Goal: Task Accomplishment & Management: Complete application form

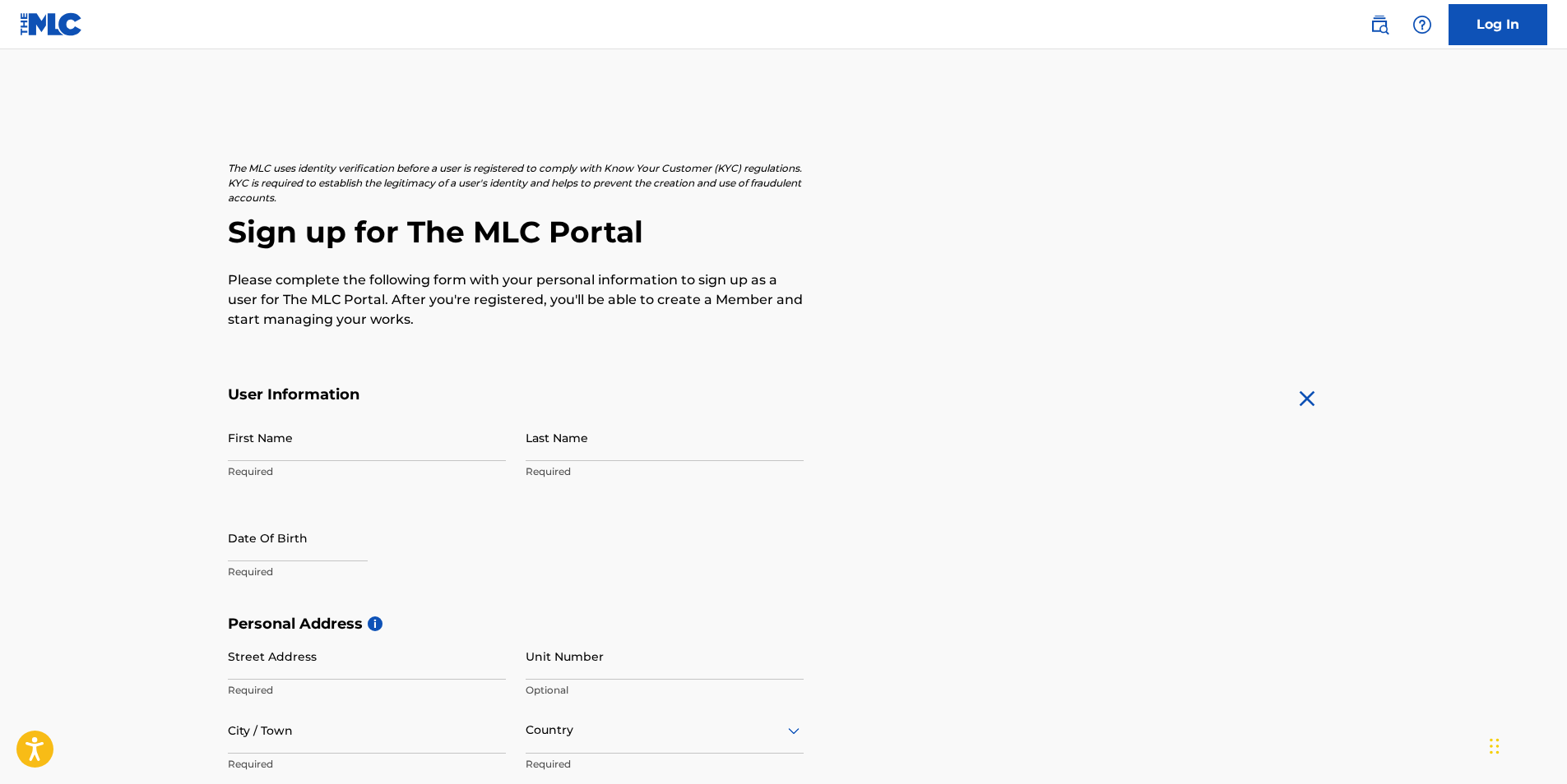
click at [413, 446] on input "First Name" at bounding box center [366, 437] width 278 height 47
type input "[PERSON_NAME]"
type input "[STREET_ADDRESS]"
type input "Orangeburg"
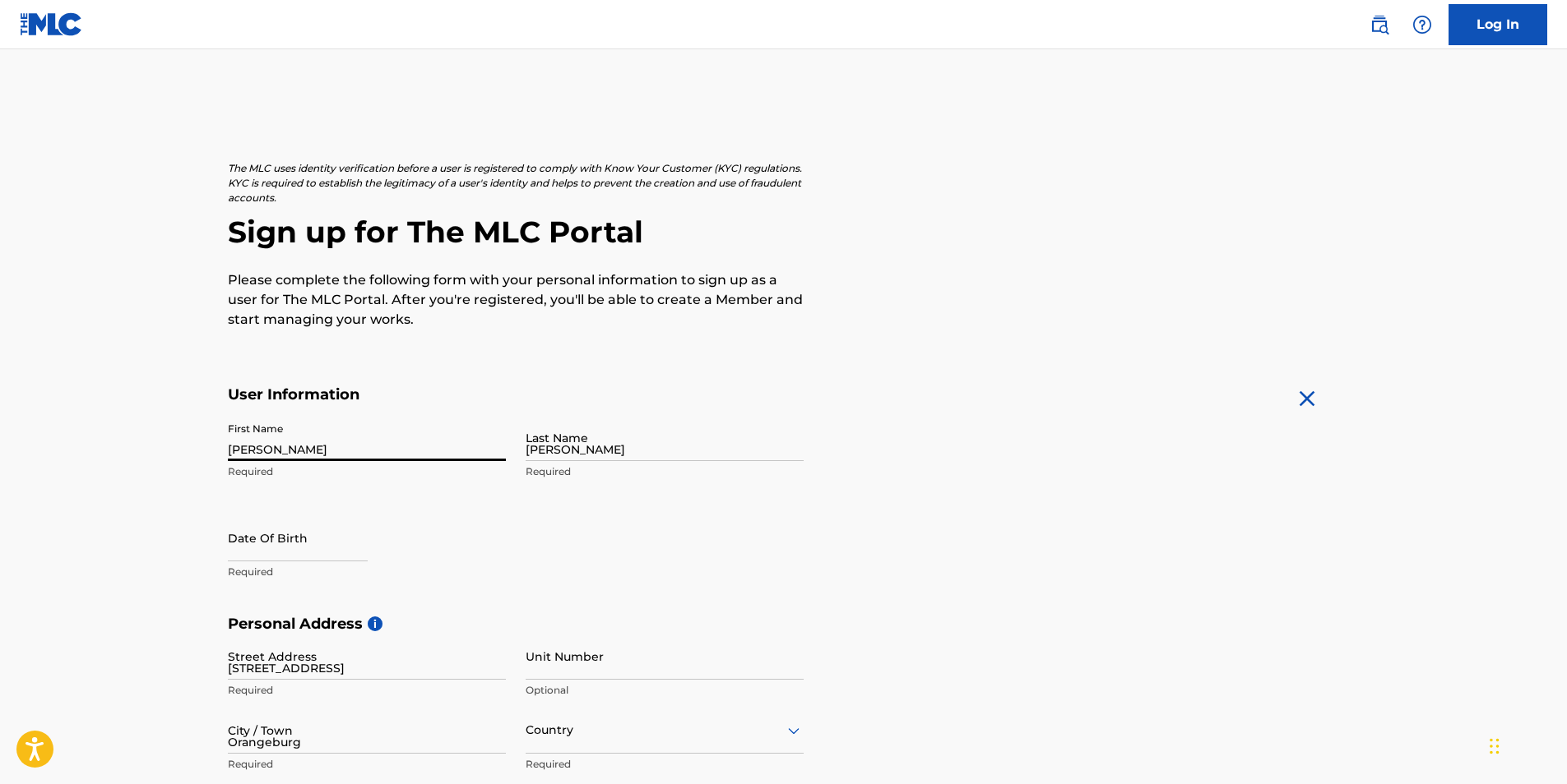
type input "[GEOGRAPHIC_DATA]"
type input "[US_STATE]"
type input "29115"
type input "1"
type input "803"
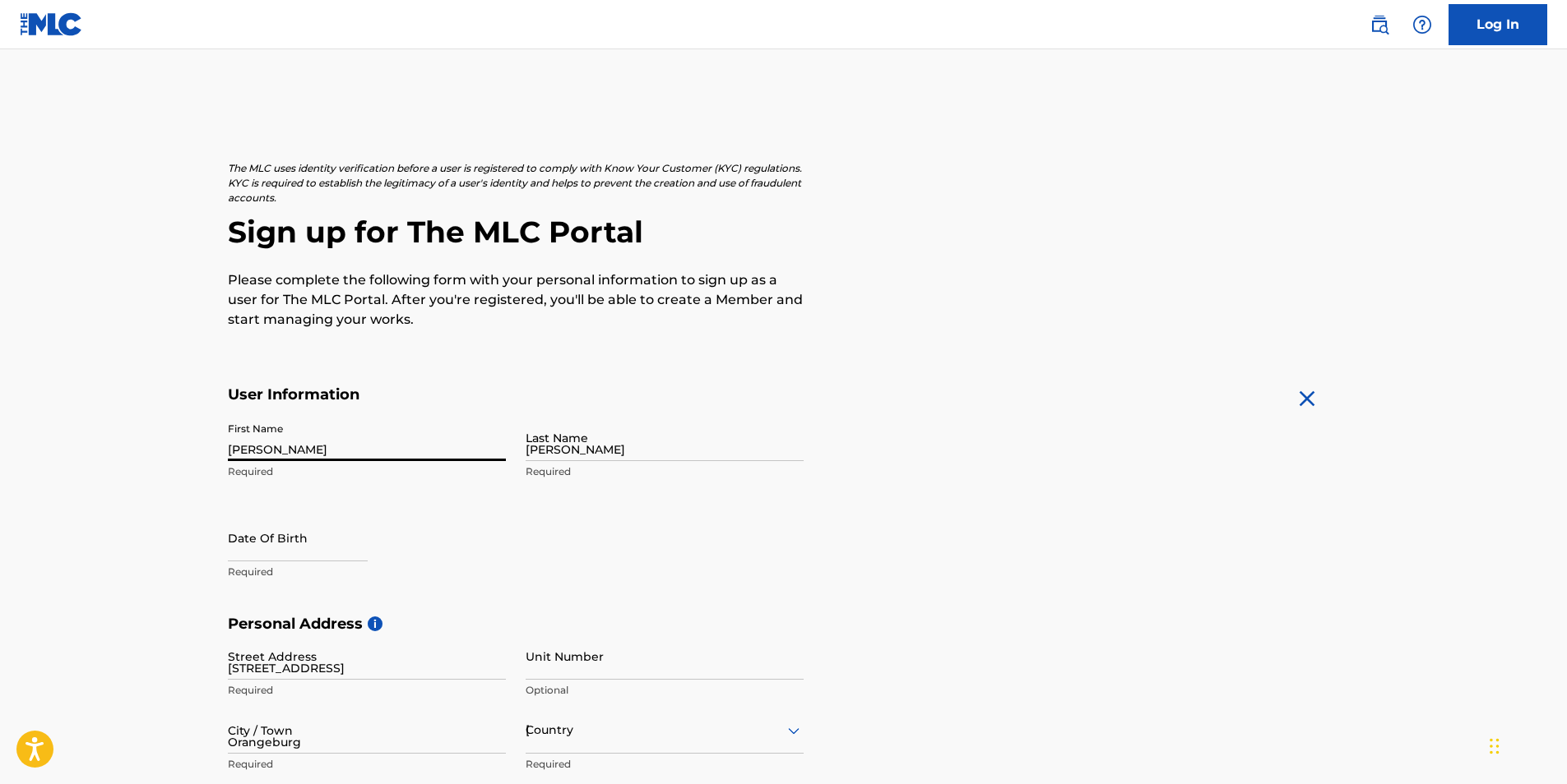
type input "5359438"
type input "[EMAIL_ADDRESS][DOMAIN_NAME]"
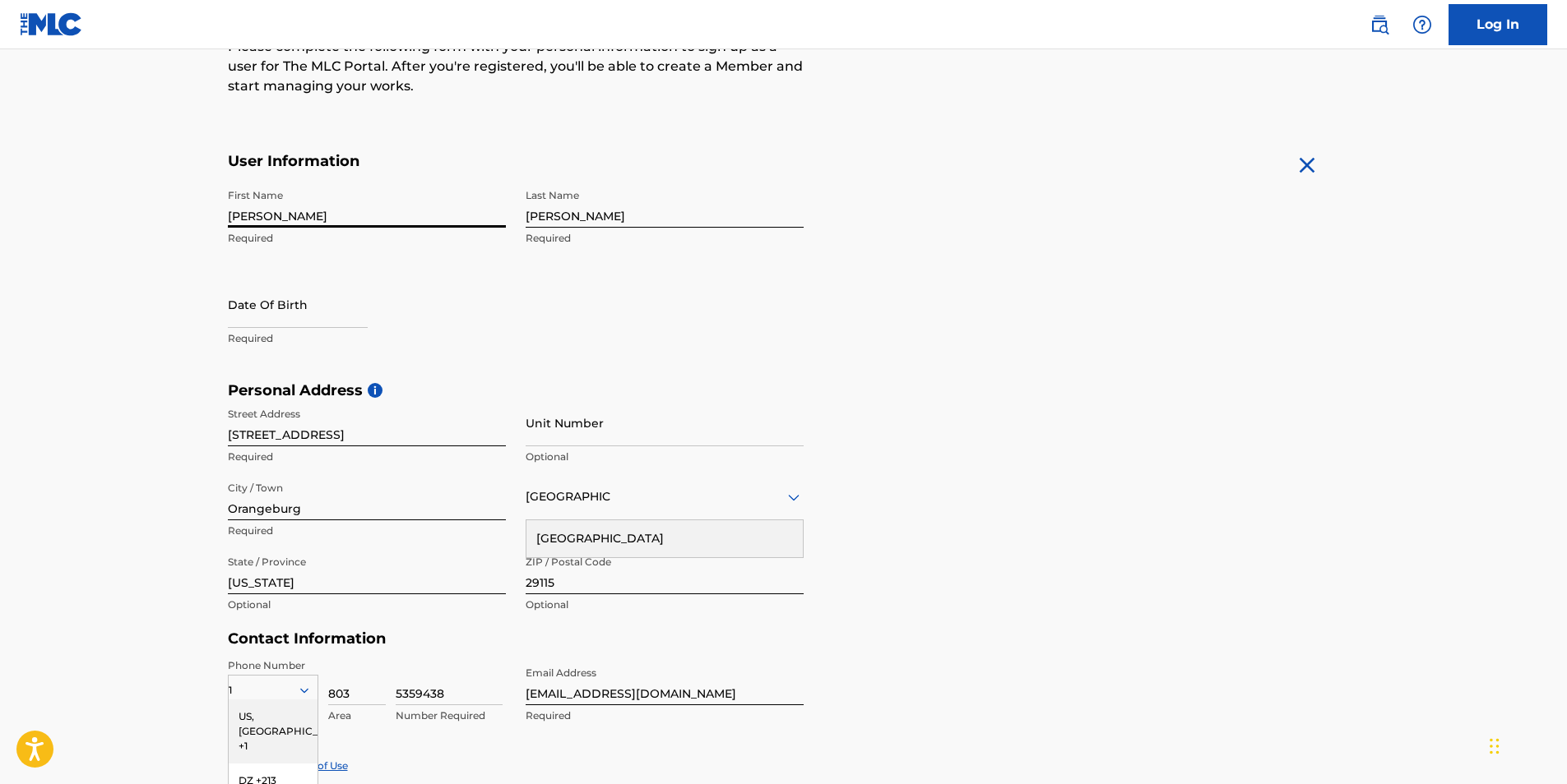
scroll to position [231, 0]
select select "8"
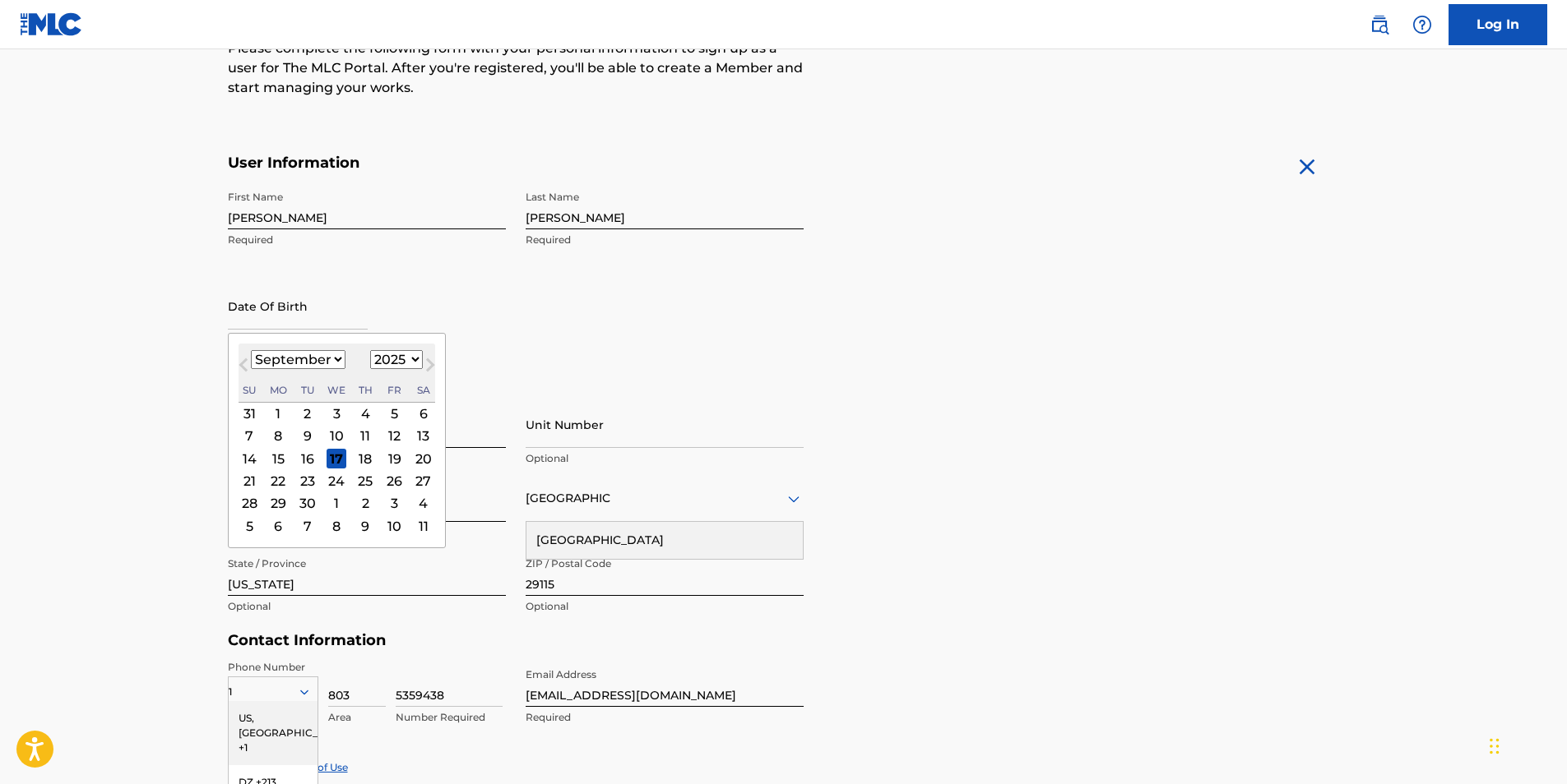
click at [302, 319] on input "text" at bounding box center [298, 306] width 140 height 47
click at [407, 359] on select "1899 1900 1901 1902 1903 1904 1905 1906 1907 1908 1909 1910 1911 1912 1913 1914…" at bounding box center [396, 359] width 53 height 19
select select "1986"
click at [370, 350] on select "1899 1900 1901 1902 1903 1904 1905 1906 1907 1908 1909 1910 1911 1912 1913 1914…" at bounding box center [396, 359] width 53 height 19
click at [533, 304] on div "First Name [PERSON_NAME] Required Last Name [PERSON_NAME] Required Date Of Birt…" at bounding box center [516, 283] width 576 height 201
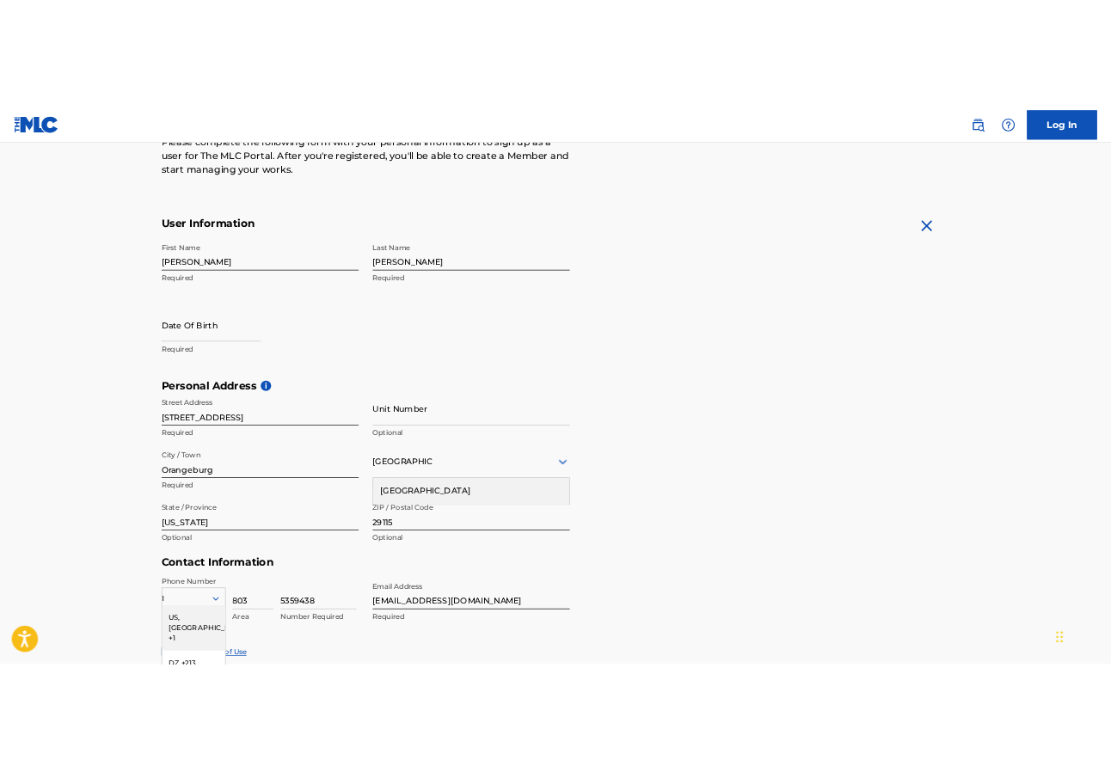
scroll to position [22, 0]
